Goal: Check status

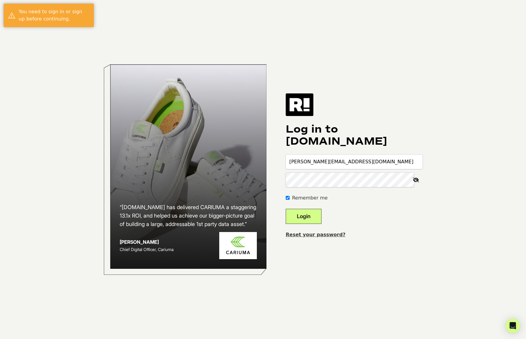
click at [309, 222] on button "Login" at bounding box center [304, 216] width 36 height 15
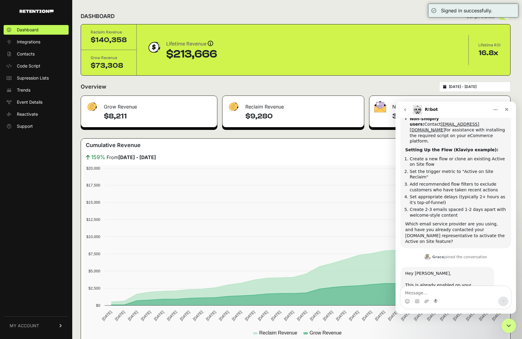
scroll to position [313, 0]
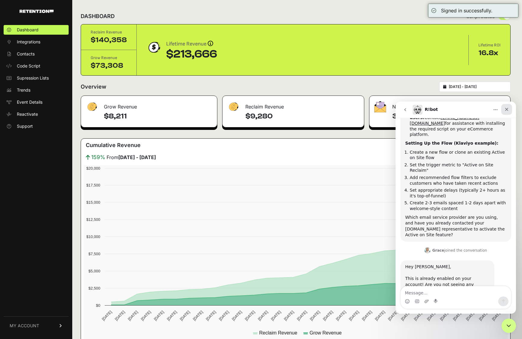
click at [505, 107] on icon "Close" at bounding box center [506, 109] width 5 height 5
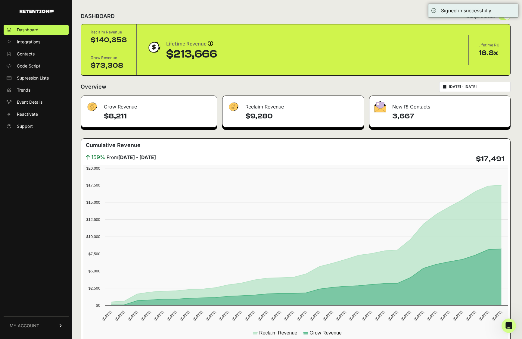
click at [479, 86] on input "[DATE] - [DATE]" at bounding box center [478, 86] width 58 height 5
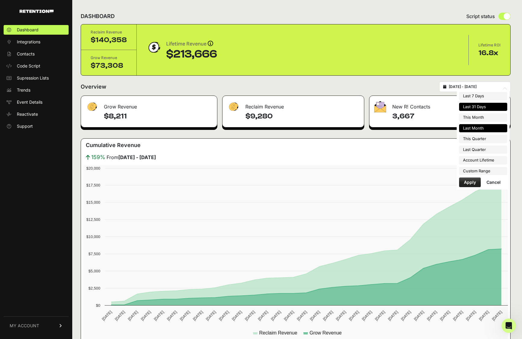
click at [496, 131] on li "Last Month" at bounding box center [483, 128] width 48 height 8
type input "[DATE] - [DATE]"
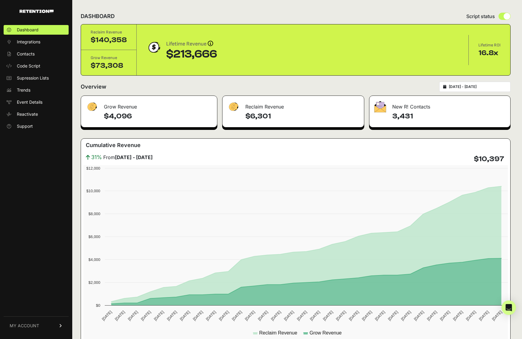
click at [115, 119] on h4 "$4,096" at bounding box center [158, 116] width 108 height 10
click at [491, 157] on h4 "$10,397" at bounding box center [489, 159] width 30 height 10
click at [123, 117] on h4 "$4,096" at bounding box center [158, 116] width 108 height 10
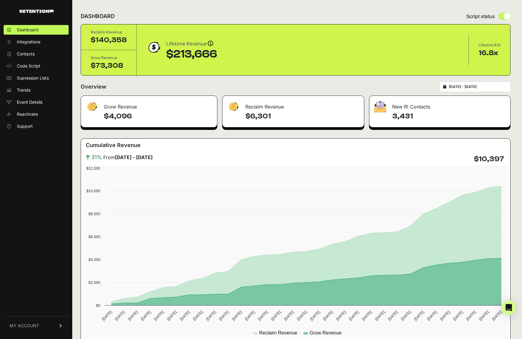
click at [123, 117] on h4 "$4,096" at bounding box center [158, 116] width 108 height 10
copy h4 "4,096"
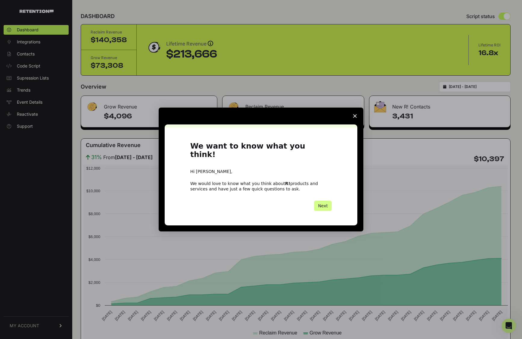
click at [355, 123] on span "Close survey" at bounding box center [354, 115] width 17 height 17
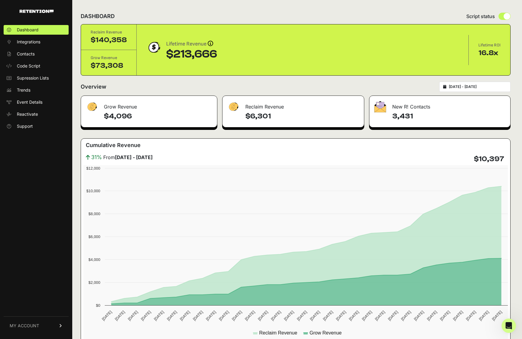
click at [480, 158] on h4 "$10,397" at bounding box center [489, 159] width 30 height 10
click at [498, 156] on h4 "$10,397" at bounding box center [489, 159] width 30 height 10
copy h4 "10,397"
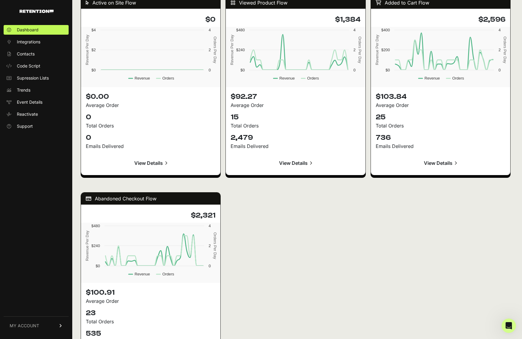
scroll to position [612, 0]
